Goal: Task Accomplishment & Management: Manage account settings

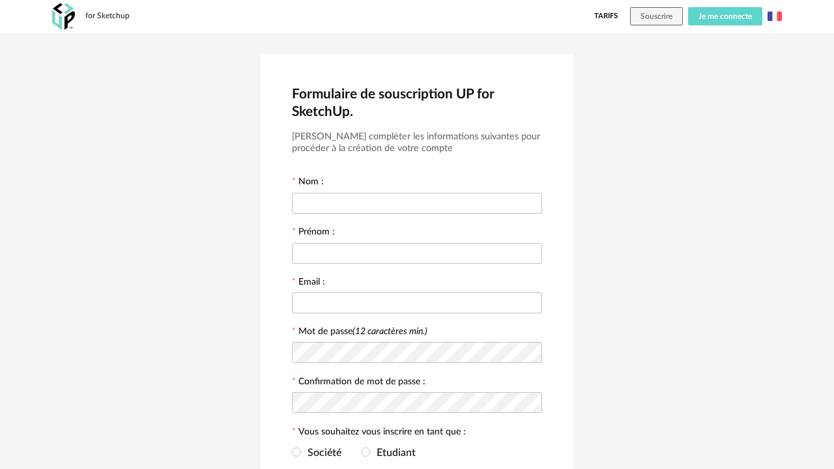
click at [722, 16] on span "Je me connecte" at bounding box center [725, 16] width 53 height 8
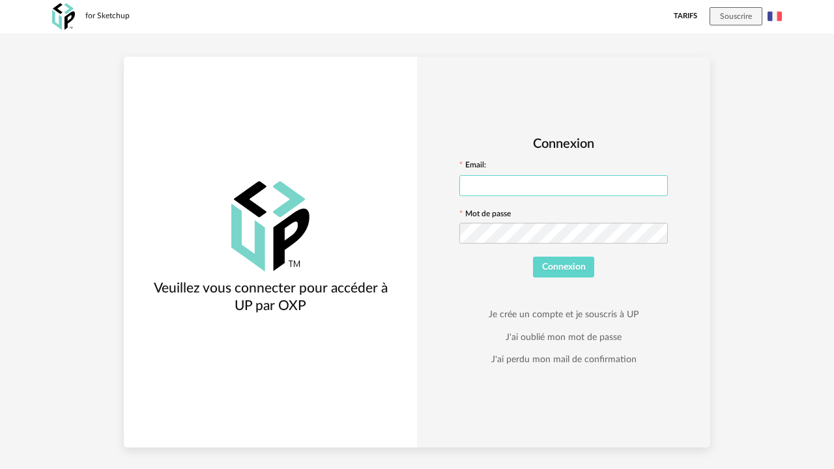
type input "**********"
click at [654, 232] on icon at bounding box center [656, 233] width 16 height 26
click at [570, 272] on span "Connexion" at bounding box center [564, 267] width 44 height 9
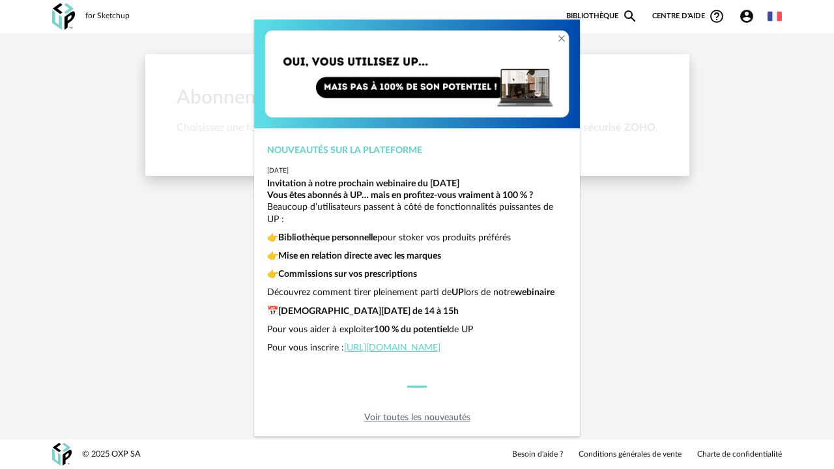
scroll to position [50, 0]
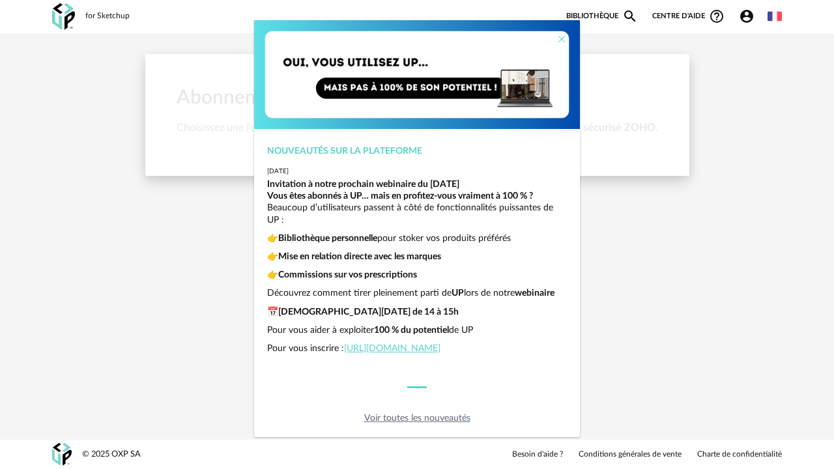
click at [560, 38] on icon "Close" at bounding box center [561, 39] width 10 height 10
click at [562, 37] on icon "Close" at bounding box center [561, 39] width 10 height 10
click at [562, 38] on icon "Close" at bounding box center [561, 39] width 10 height 10
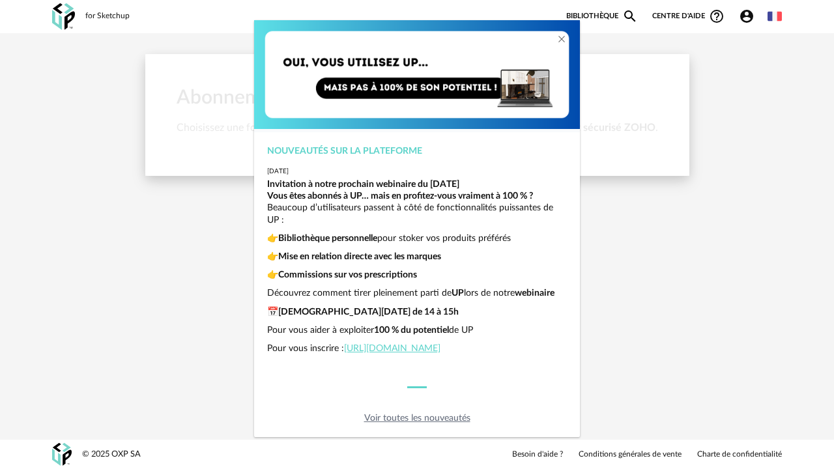
click at [121, 115] on div "Nouveautés sur la plateforme 2025-06-26 Invitation à notre prochain webinaire d…" at bounding box center [417, 234] width 834 height 469
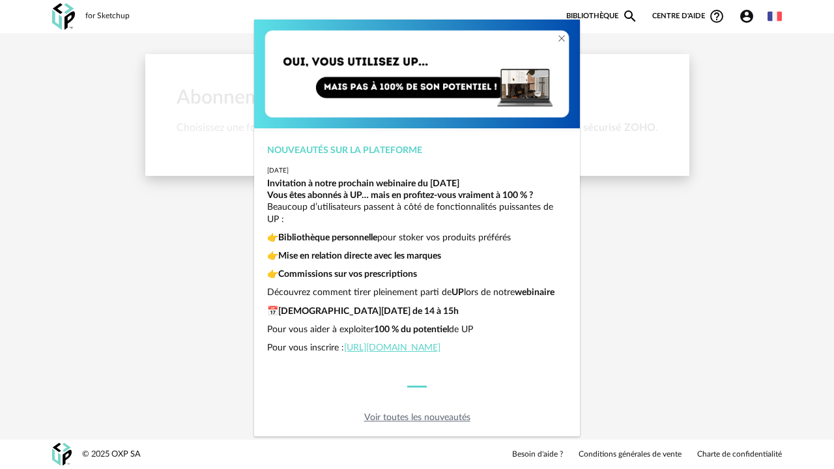
scroll to position [50, 0]
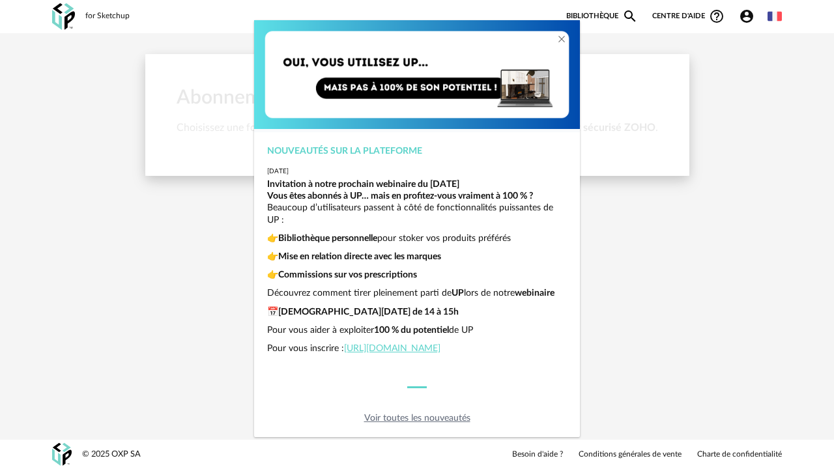
drag, startPoint x: 525, startPoint y: 40, endPoint x: 526, endPoint y: 48, distance: 7.9
drag, startPoint x: 558, startPoint y: 162, endPoint x: 562, endPoint y: 227, distance: 64.7
click at [562, 227] on div "Nouveautés sur la plateforme 2025-06-26 Invitation à notre prochain webinaire d…" at bounding box center [417, 253] width 326 height 242
click at [575, 29] on div "dialog" at bounding box center [567, 30] width 26 height 20
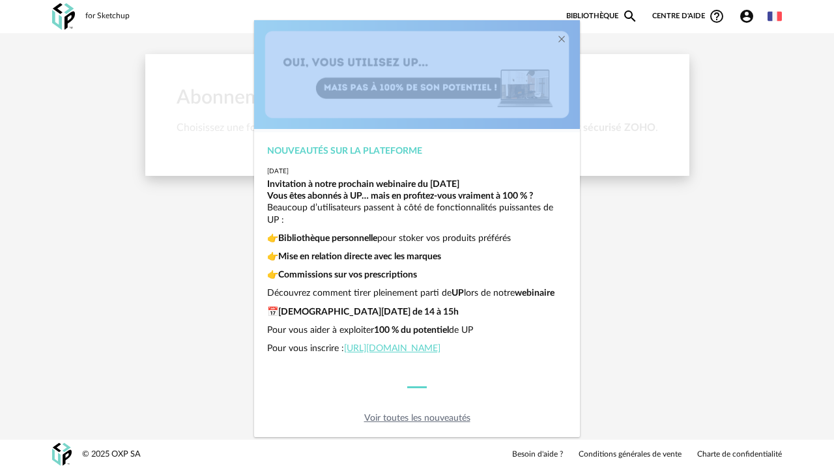
click at [581, 27] on div "Nouveautés sur la plateforme 2025-06-26 Invitation à notre prochain webinaire d…" at bounding box center [417, 234] width 834 height 469
click at [415, 416] on link "Voir toutes les nouveautés" at bounding box center [417, 418] width 106 height 9
click at [563, 40] on icon "Close" at bounding box center [561, 39] width 10 height 10
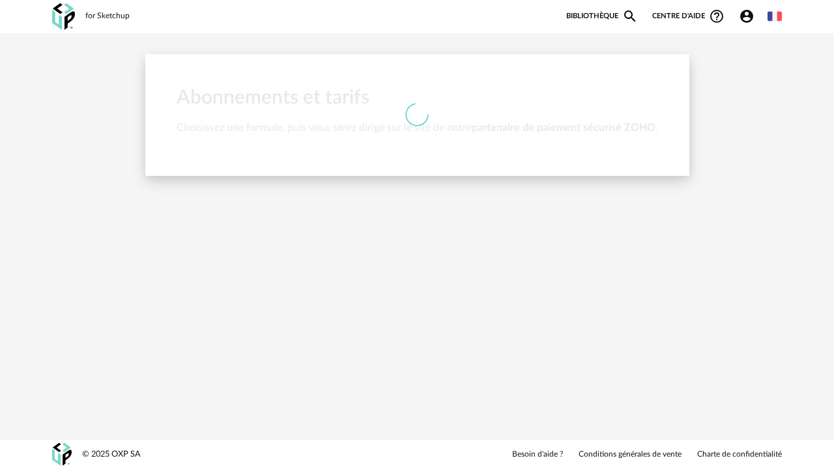
click at [317, 309] on div "for Sketchup Nouvelle shopping list Mettre à jour ma Shopping List Refresh icon…" at bounding box center [417, 234] width 834 height 469
click at [583, 227] on div "for Sketchup Nouvelle shopping list Mettre à jour ma Shopping List Refresh icon…" at bounding box center [417, 234] width 834 height 469
